Goal: Task Accomplishment & Management: Use online tool/utility

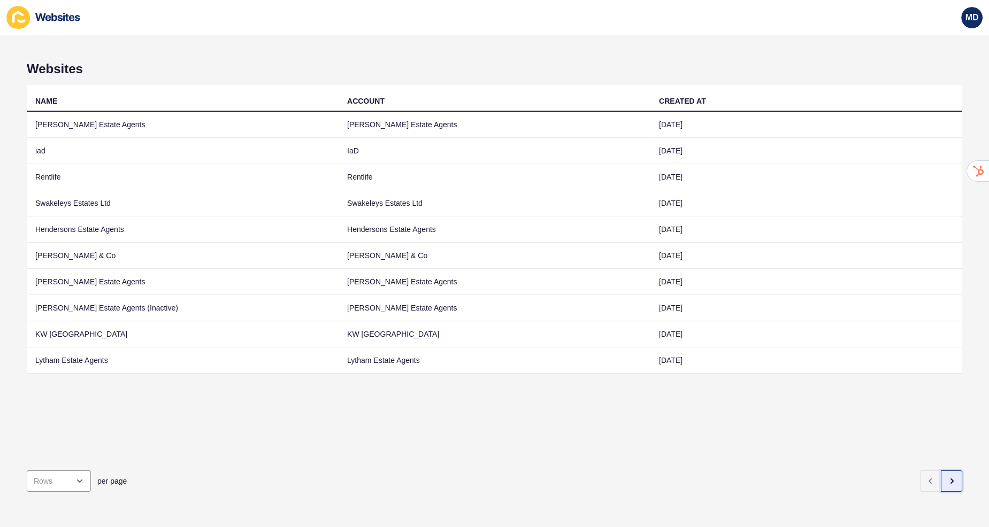
click at [946, 484] on button "button" at bounding box center [950, 481] width 21 height 21
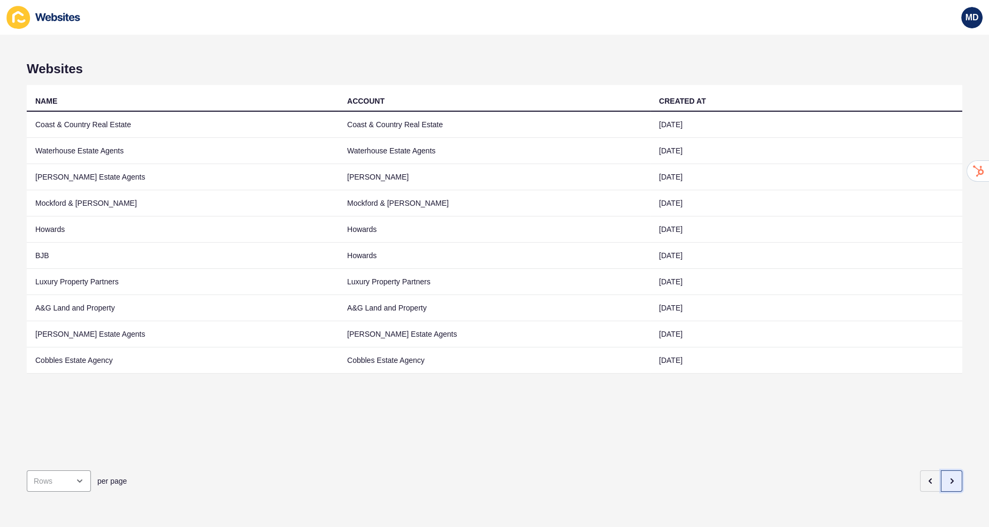
click at [959, 481] on button "button" at bounding box center [950, 481] width 21 height 21
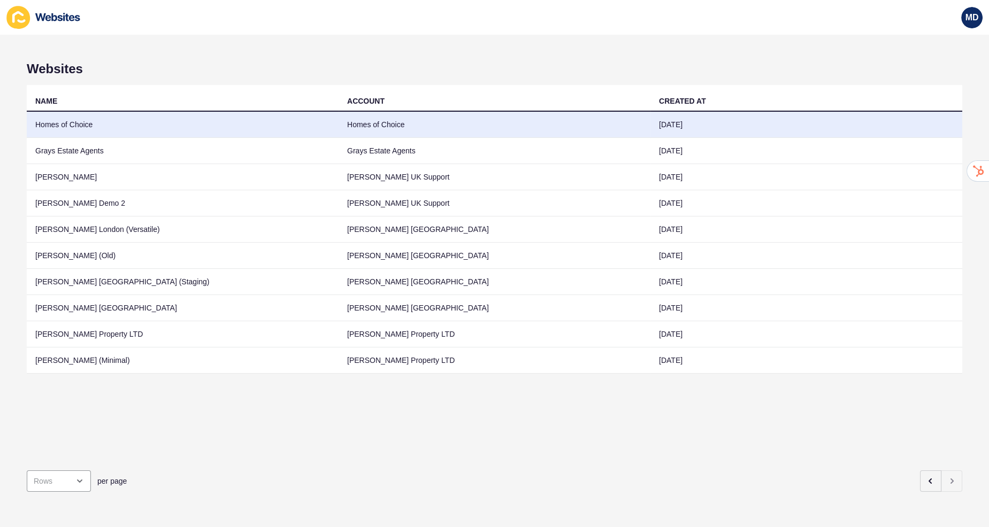
click at [328, 128] on td "Homes of Choice" at bounding box center [183, 125] width 312 height 26
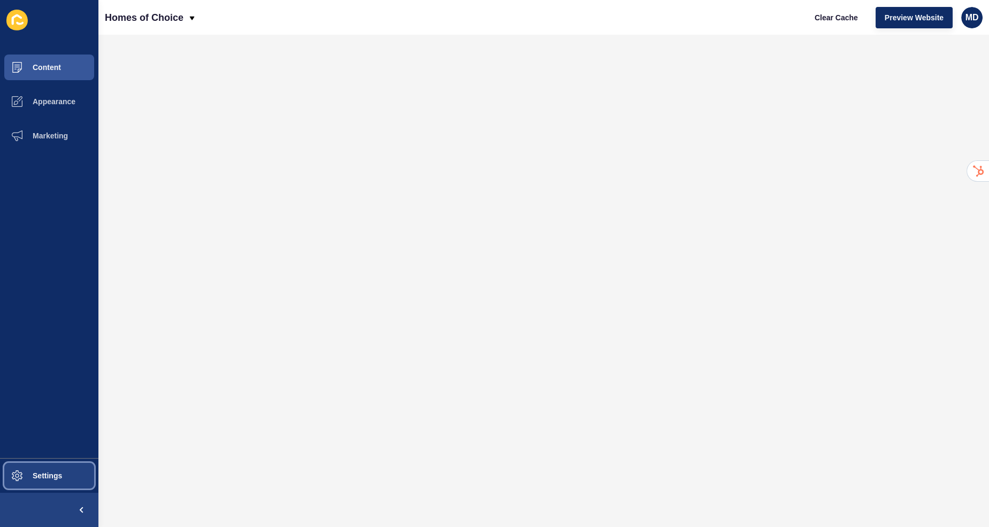
click at [30, 489] on span at bounding box center [17, 476] width 34 height 34
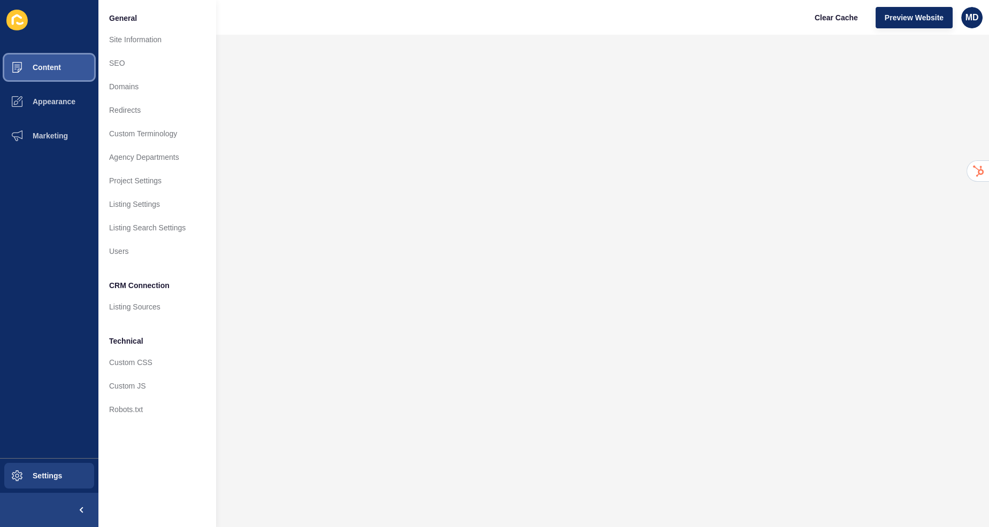
click at [96, 71] on button "Content" at bounding box center [49, 67] width 98 height 34
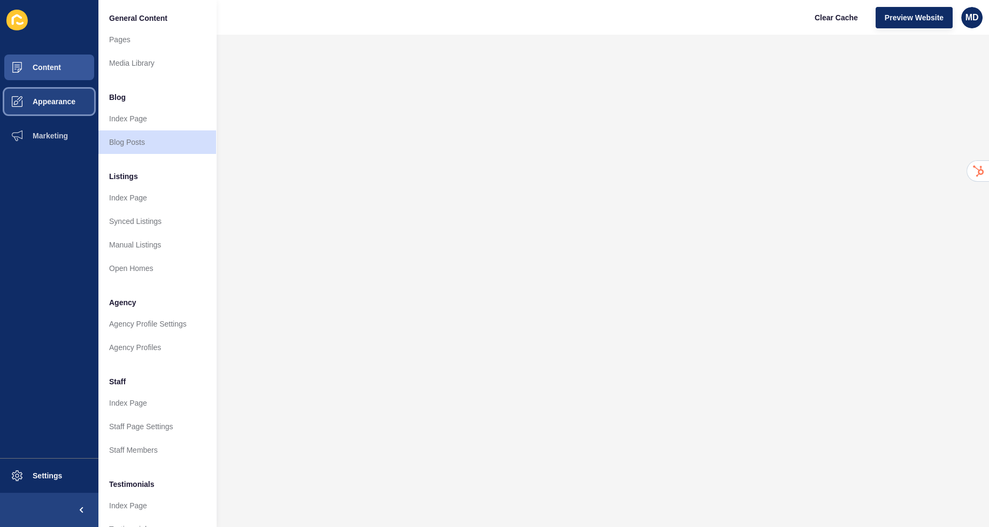
click at [80, 89] on button "Appearance" at bounding box center [49, 101] width 98 height 34
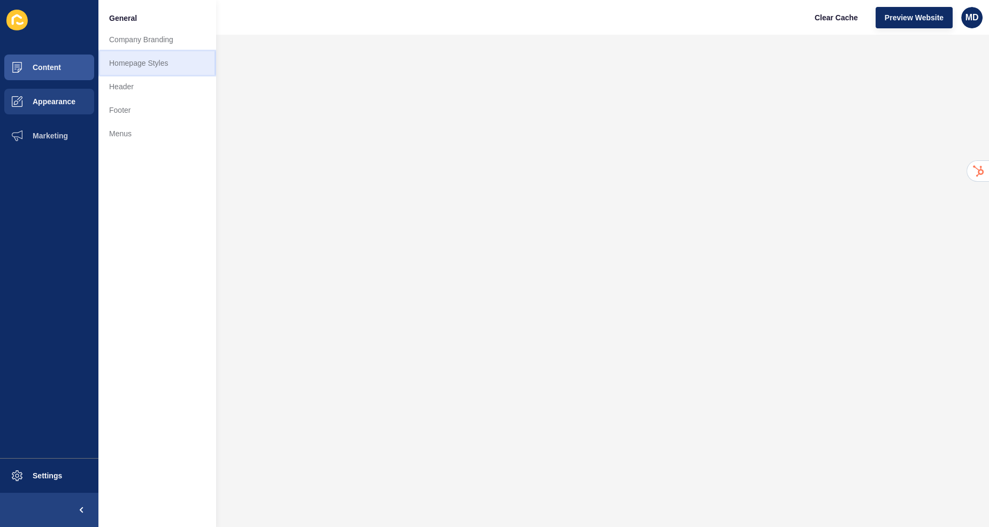
click at [128, 68] on link "Homepage Styles" at bounding box center [157, 63] width 118 height 24
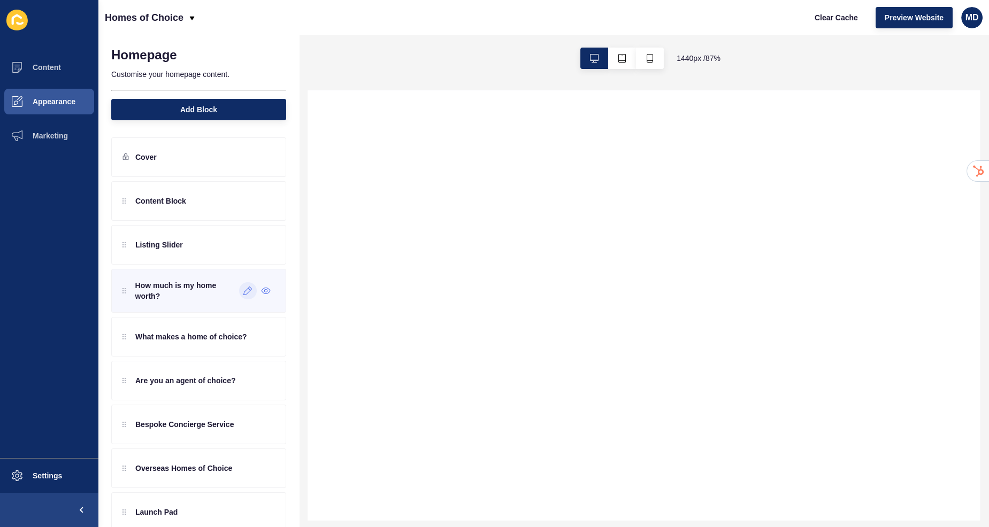
click at [249, 288] on icon at bounding box center [247, 291] width 9 height 9
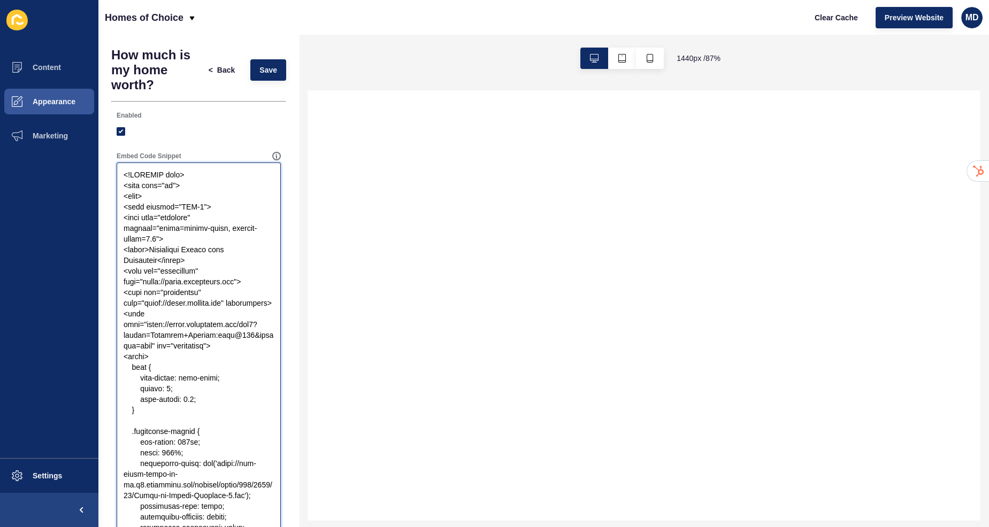
click at [195, 259] on textarea "Embed Code Snippet" at bounding box center [198, 378] width 161 height 428
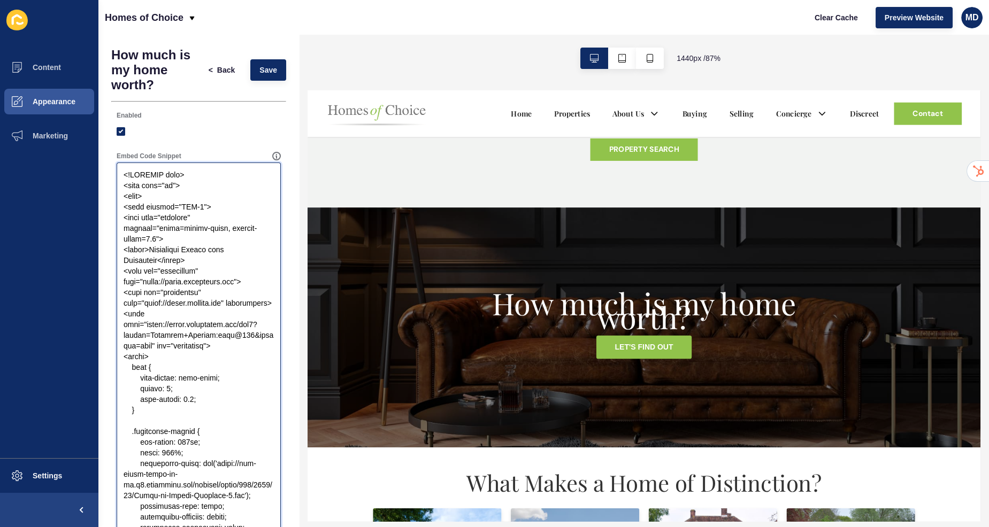
scroll to position [699, 0]
